Goal: Task Accomplishment & Management: Use online tool/utility

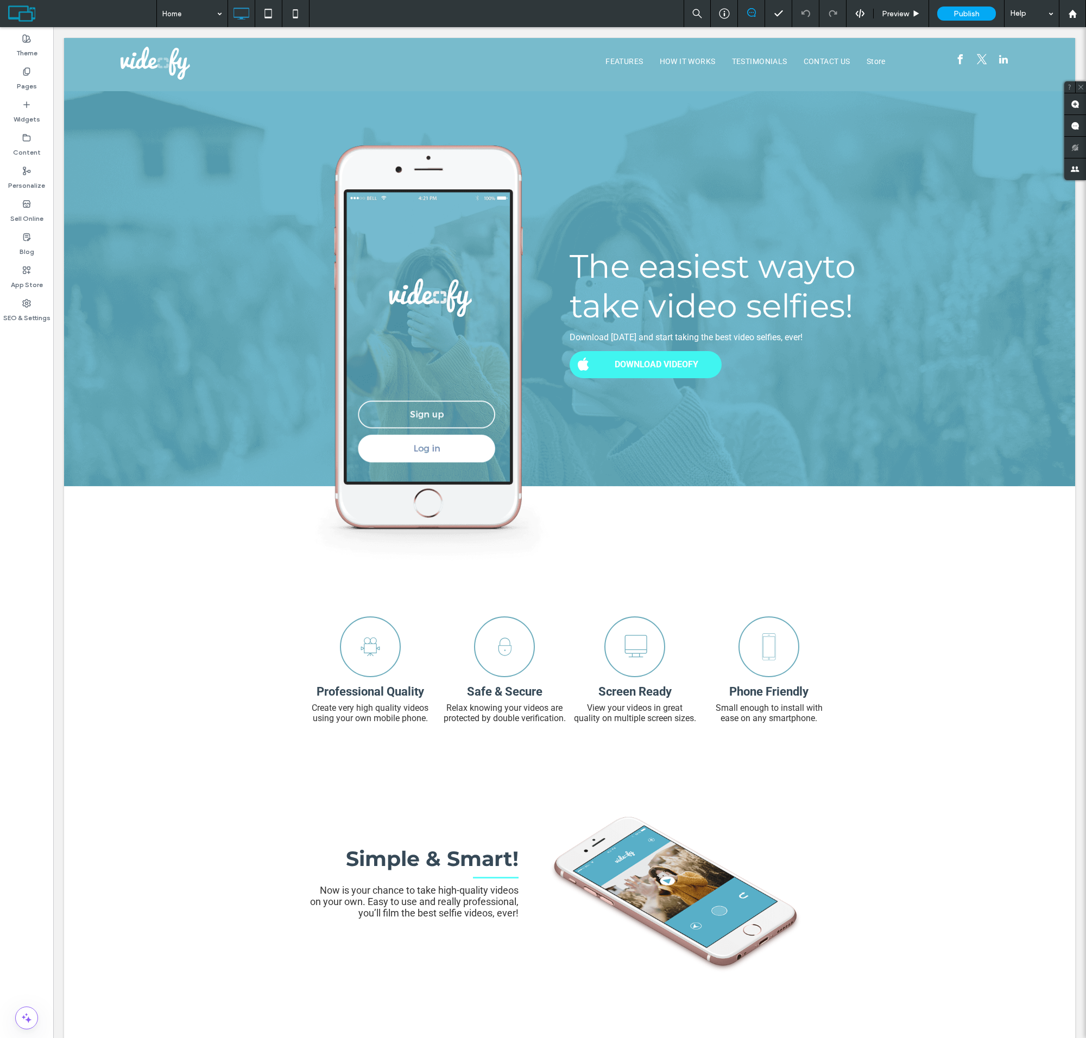
click at [27, 211] on label "Sell Online" at bounding box center [26, 215] width 33 height 15
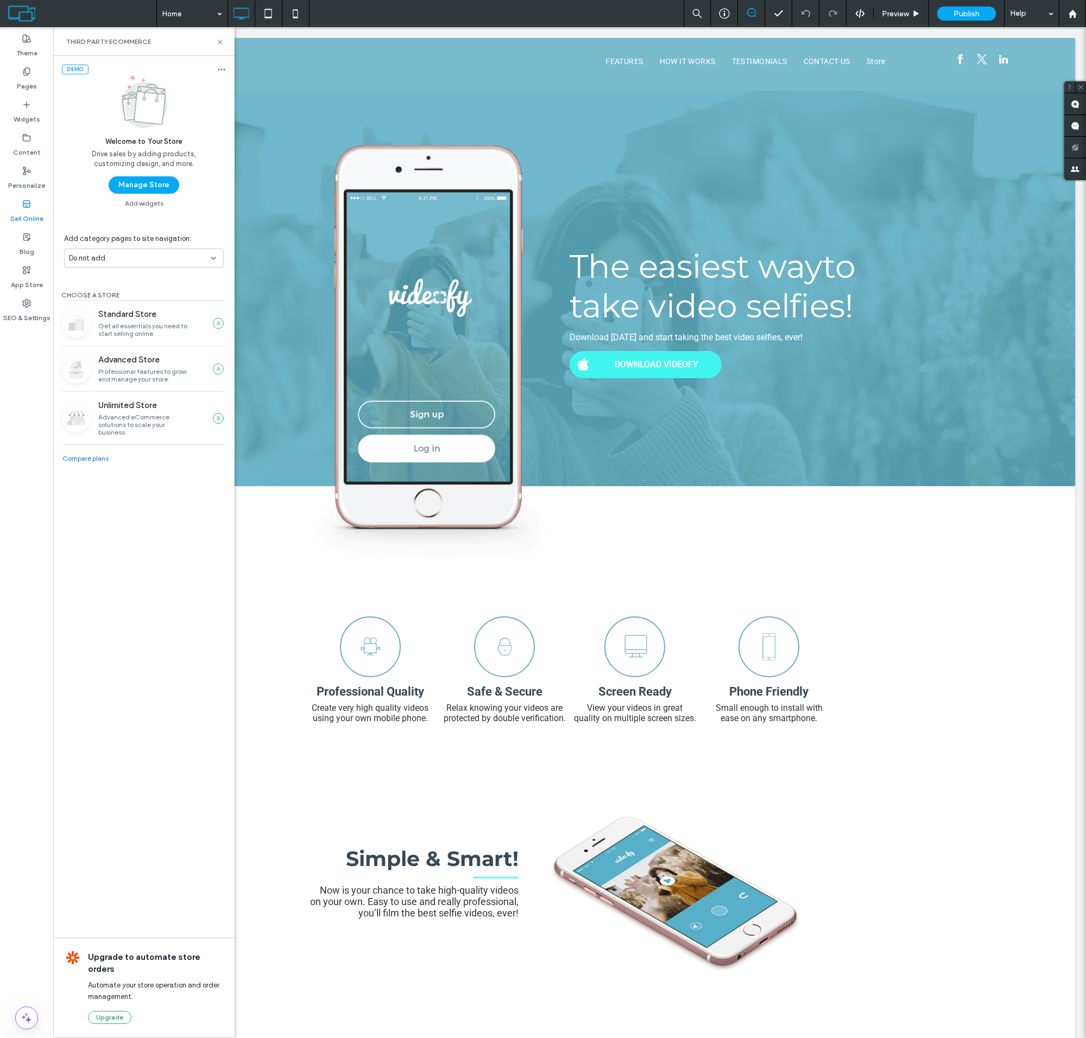
click at [143, 185] on button "Manage Store" at bounding box center [144, 184] width 71 height 17
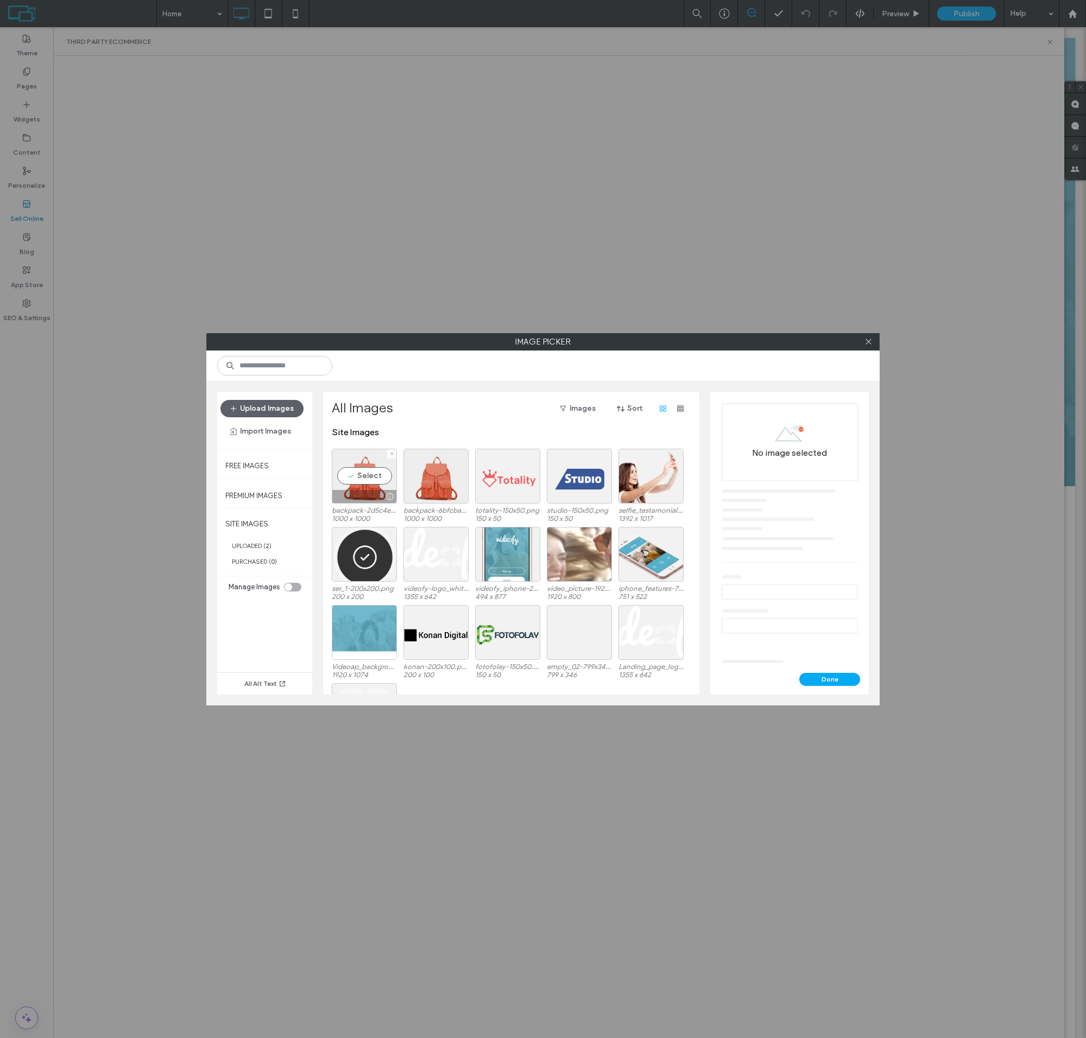
click at [364, 485] on div "Select" at bounding box center [364, 476] width 65 height 55
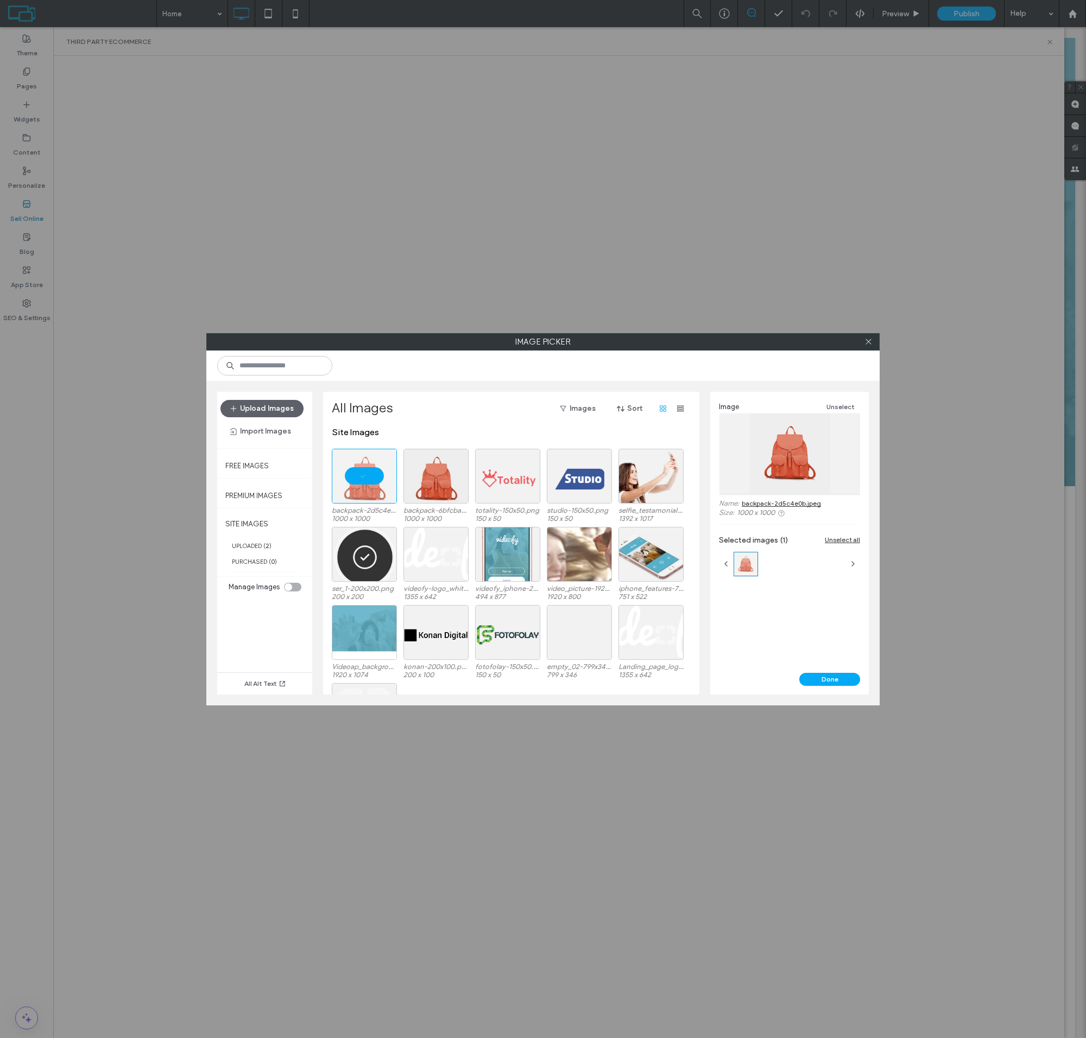
click at [829, 679] on button "Done" at bounding box center [829, 679] width 61 height 13
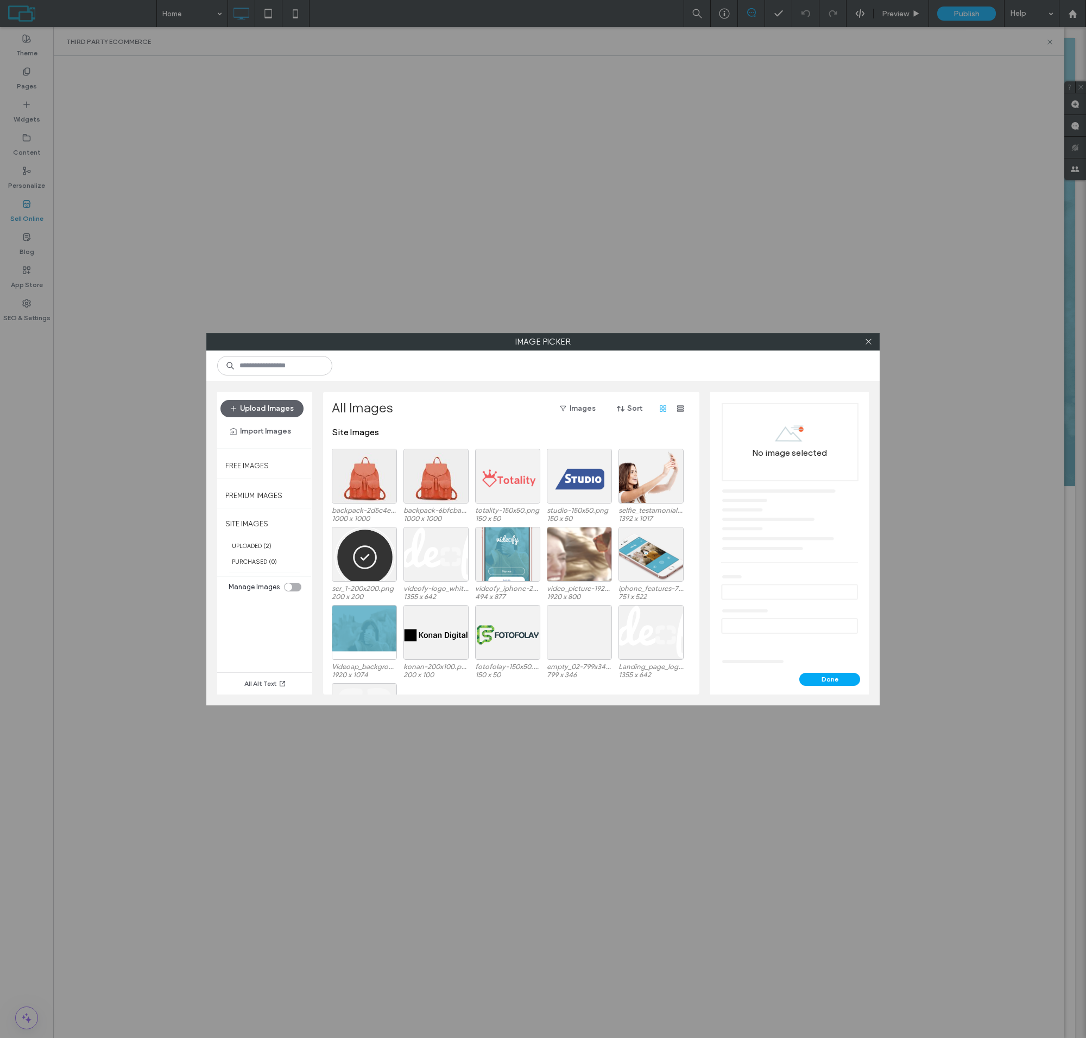
click at [364, 485] on div at bounding box center [364, 476] width 65 height 55
click at [829, 679] on button "Done" at bounding box center [829, 679] width 61 height 13
click at [364, 485] on div at bounding box center [364, 476] width 65 height 55
click at [829, 679] on button "Done" at bounding box center [829, 679] width 61 height 13
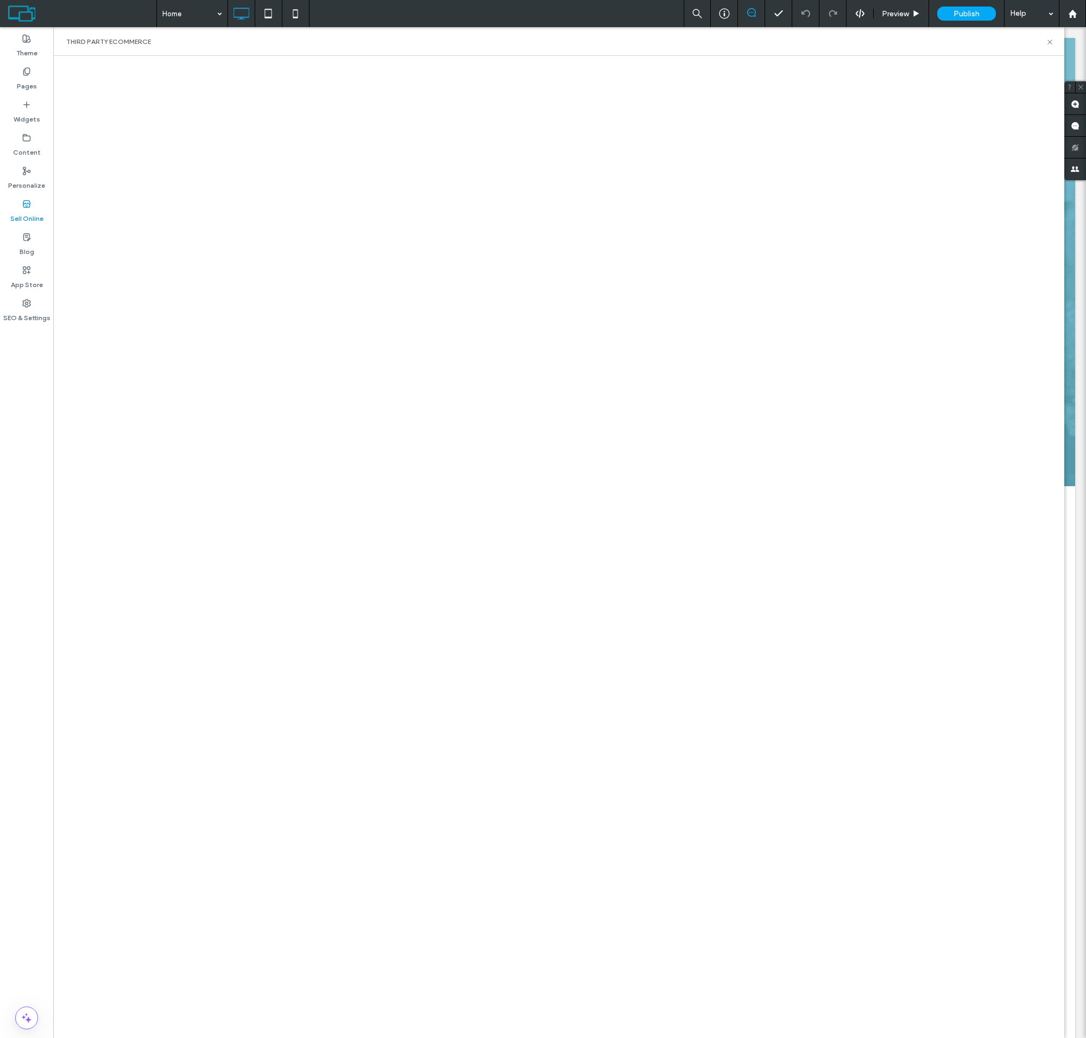
click at [978, 0] on html ".wqwq-1{fill:#231f20;} .cls-1q, .cls-2q { fill-rule: evenodd; } .cls-2q { fill:…" at bounding box center [543, 519] width 1086 height 1038
